Goal: Information Seeking & Learning: Find specific fact

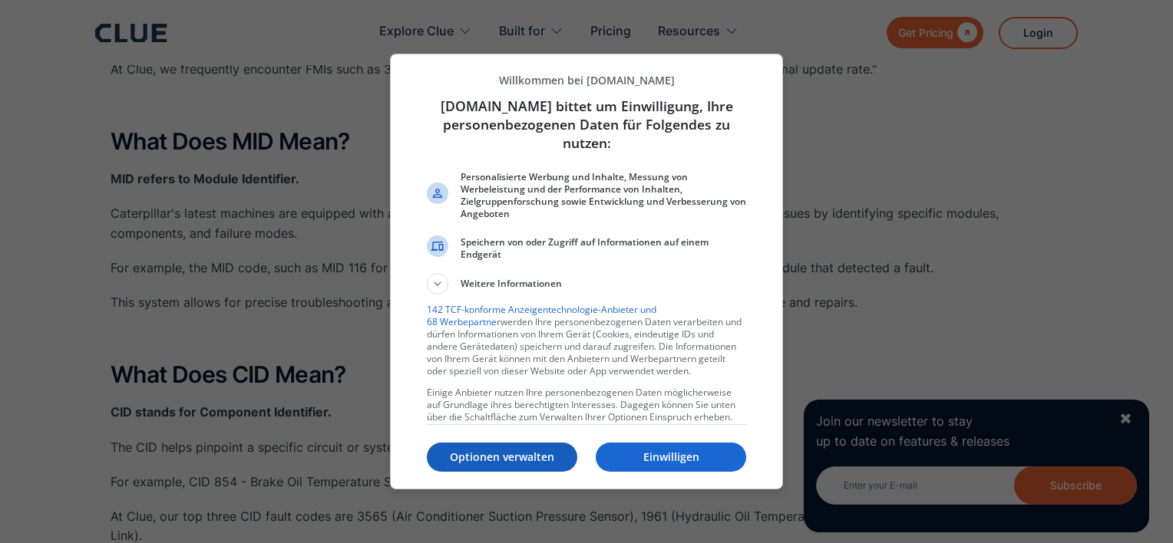
click at [532, 459] on p "Optionen verwalten" at bounding box center [502, 457] width 150 height 15
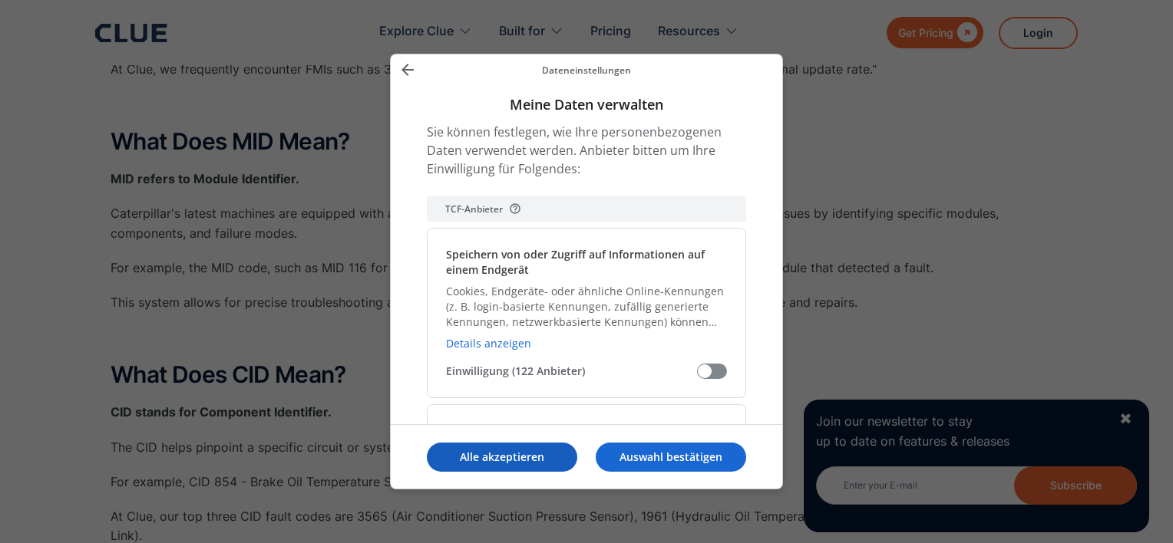
click at [526, 460] on p "Alle akzeptieren" at bounding box center [502, 457] width 150 height 15
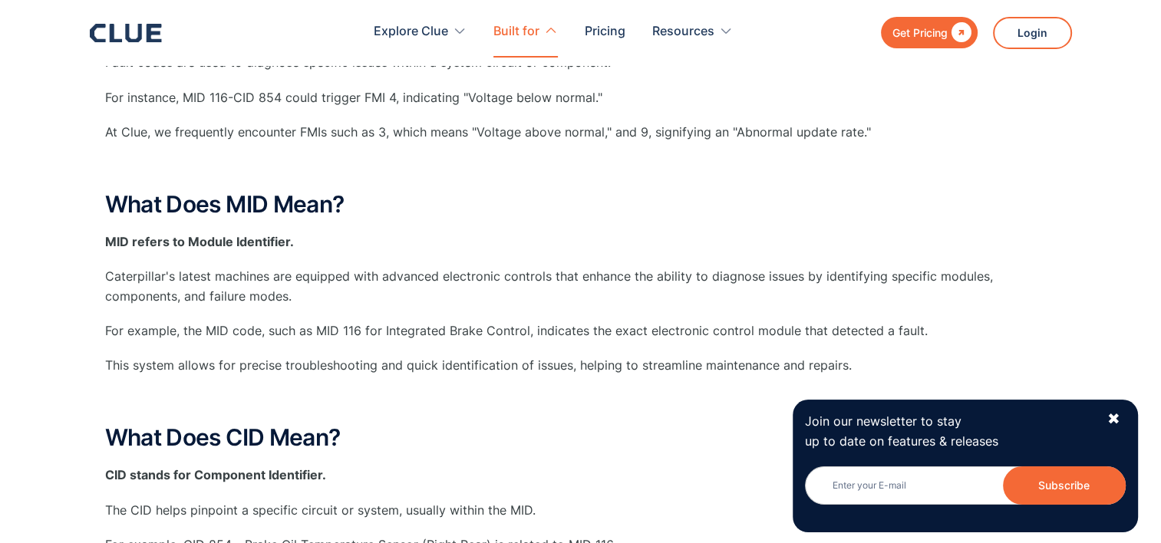
scroll to position [307, 0]
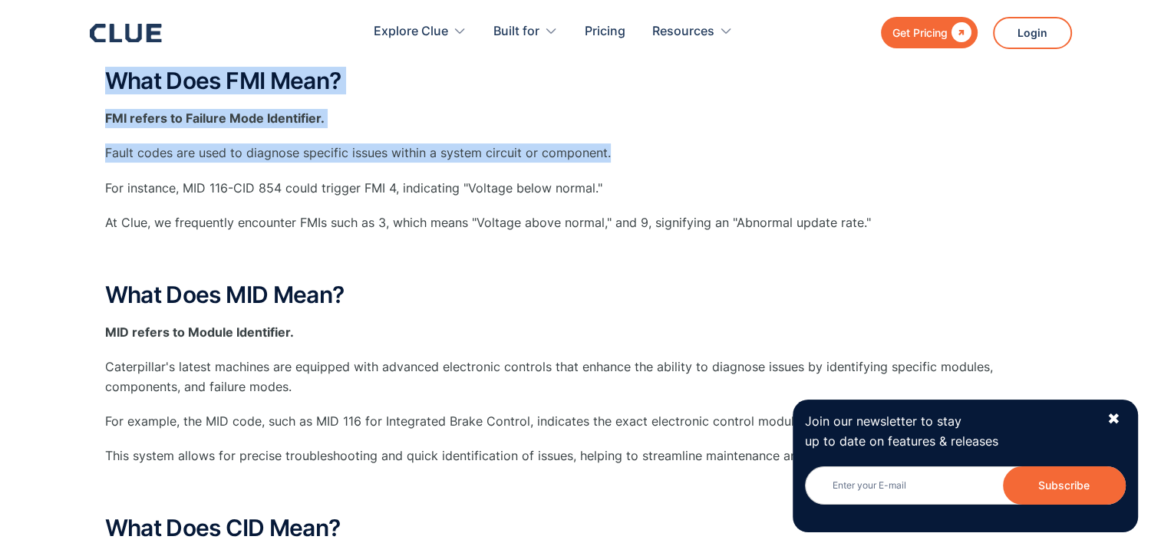
drag, startPoint x: 611, startPoint y: 157, endPoint x: 104, endPoint y: 89, distance: 511.8
copy div "What Does FMI Mean? FMI refers to Failure Mode Identifier. Fault codes are used…"
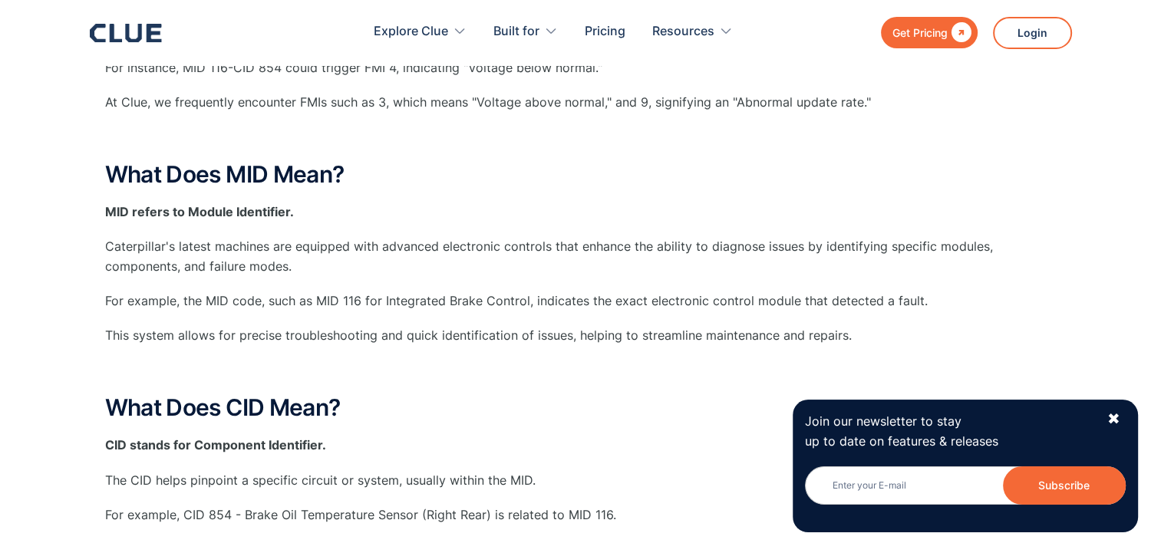
scroll to position [460, 0]
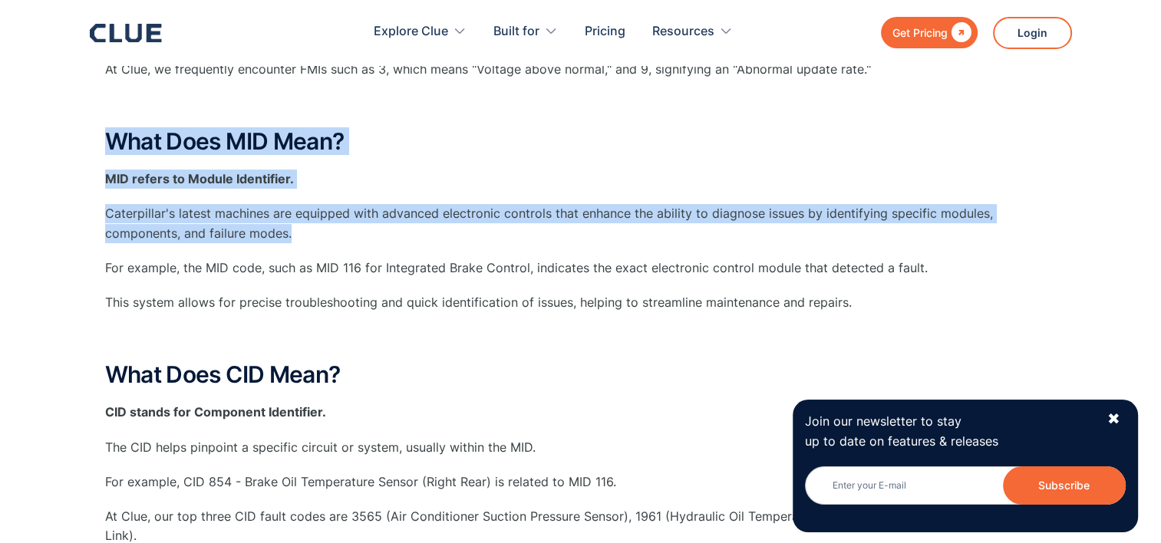
drag, startPoint x: 106, startPoint y: 135, endPoint x: 363, endPoint y: 236, distance: 276.0
click at [363, 236] on div "What Does FMI Mean? FMI refers to Failure Mode Identifier. Fault codes are used…" at bounding box center [581, 345] width 952 height 860
copy div "What Does MID Mean? MID refers to Module Identifier. Caterpillar's latest machi…"
